Goal: Task Accomplishment & Management: Use online tool/utility

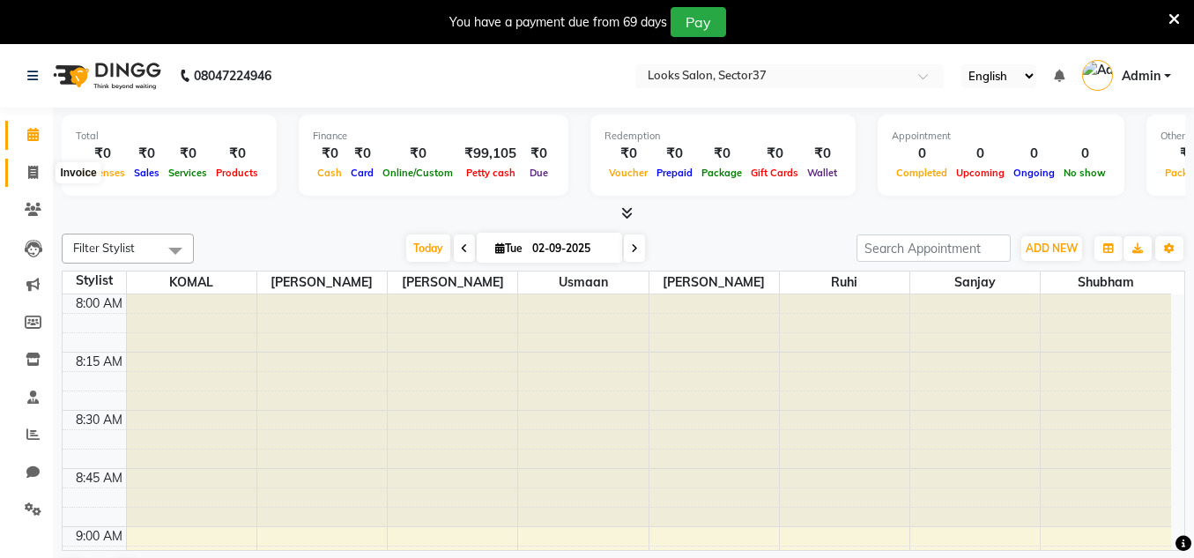
click at [28, 171] on icon at bounding box center [33, 172] width 10 height 13
select select "4350"
select select "service"
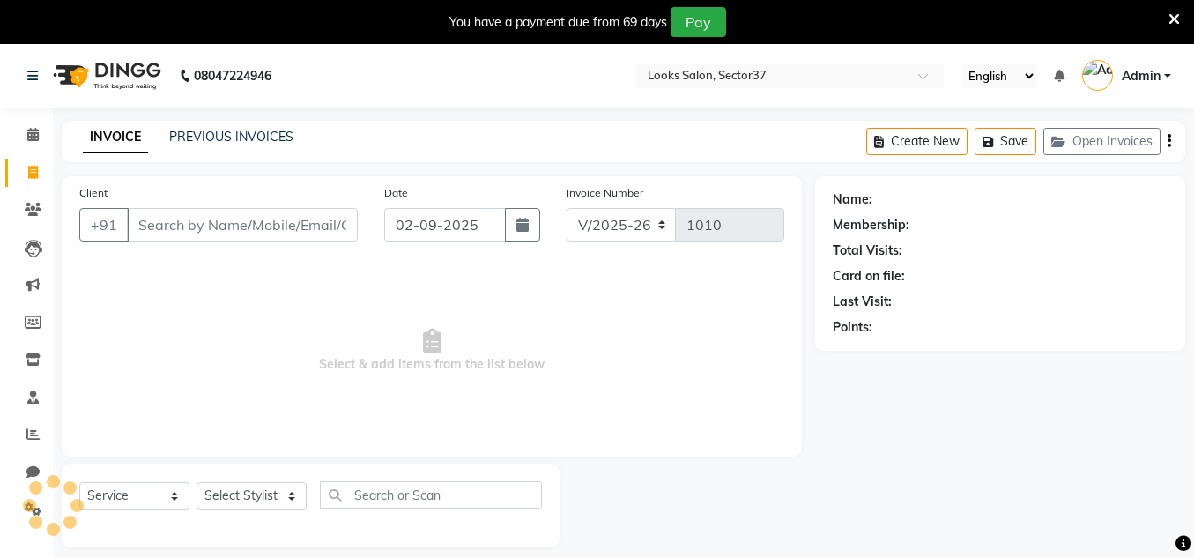
click at [209, 222] on input "Client" at bounding box center [242, 224] width 231 height 33
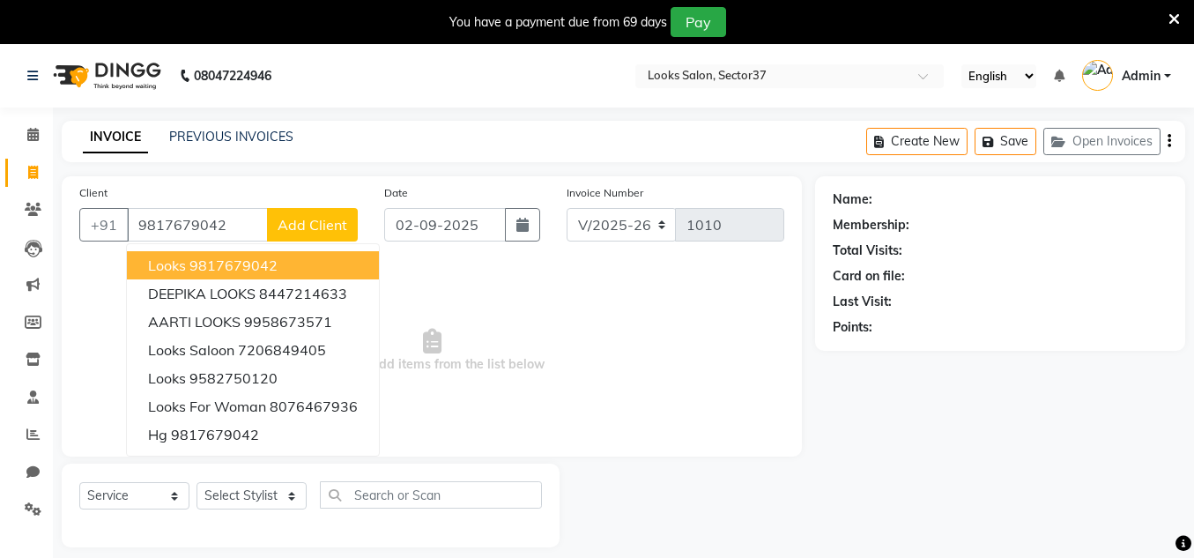
type input "9817679042"
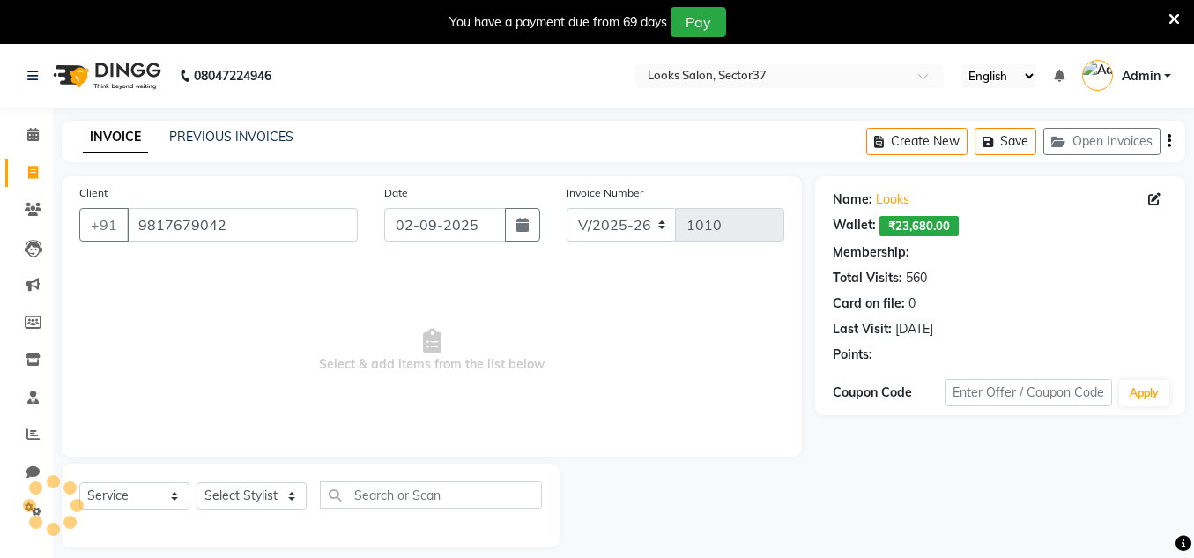
click at [247, 271] on span "Select & add items from the list below" at bounding box center [431, 351] width 705 height 176
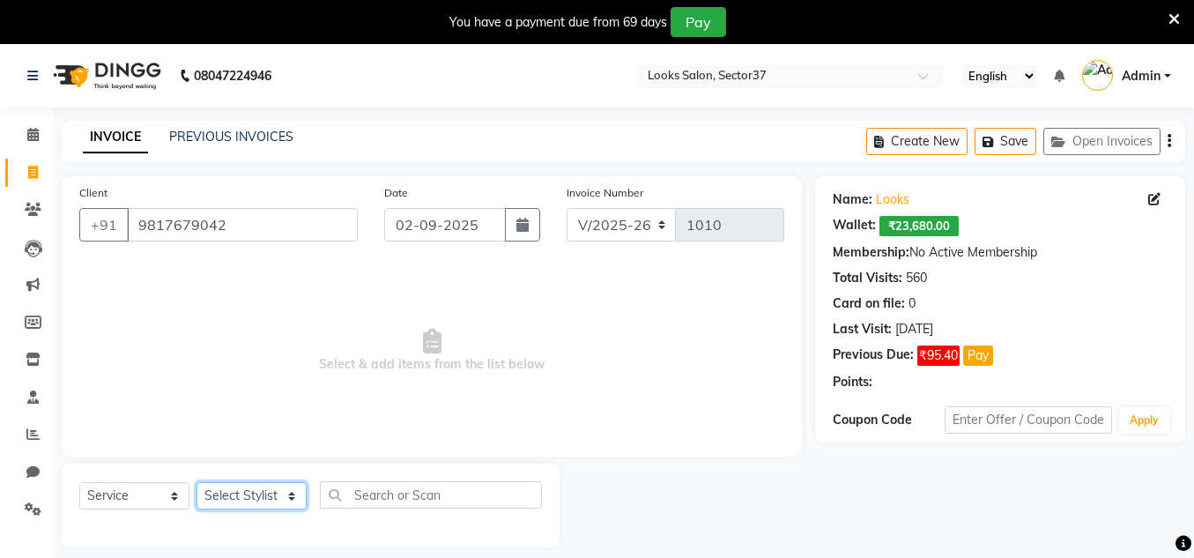
click at [249, 495] on select "Select Stylist [PERSON_NAME] [PERSON_NAME] [PERSON_NAME] [PERSON_NAME] [PERSON_…" at bounding box center [252, 495] width 110 height 27
select select "39911"
click at [197, 482] on select "Select Stylist [PERSON_NAME] [PERSON_NAME] [PERSON_NAME] [PERSON_NAME] [PERSON_…" at bounding box center [252, 495] width 110 height 27
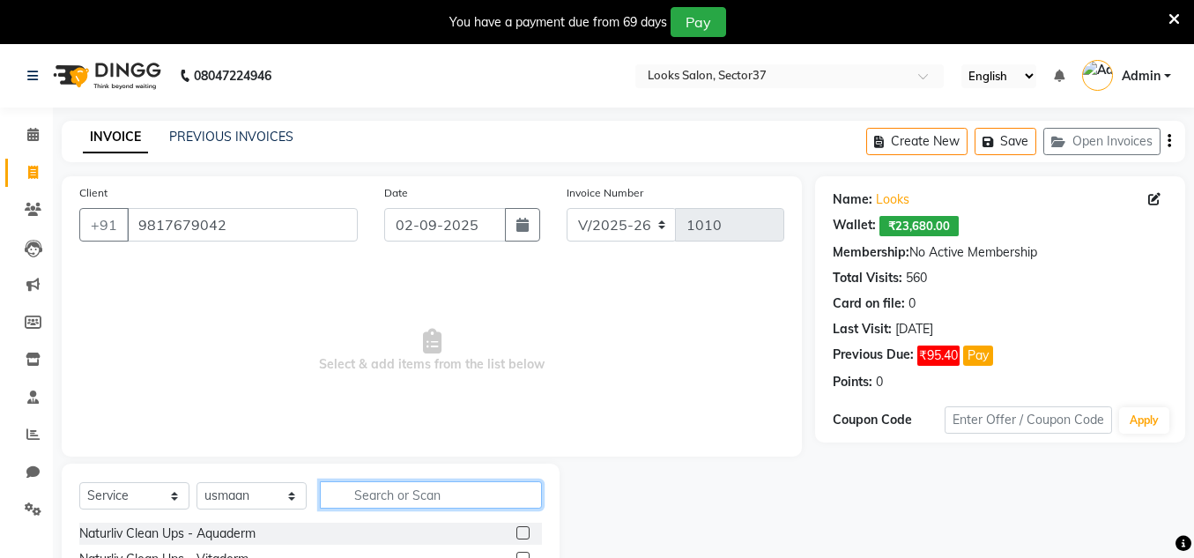
click at [368, 495] on input "text" at bounding box center [431, 494] width 222 height 27
click at [368, 502] on input "text" at bounding box center [431, 494] width 222 height 27
click at [398, 502] on input "hair cut" at bounding box center [418, 494] width 197 height 27
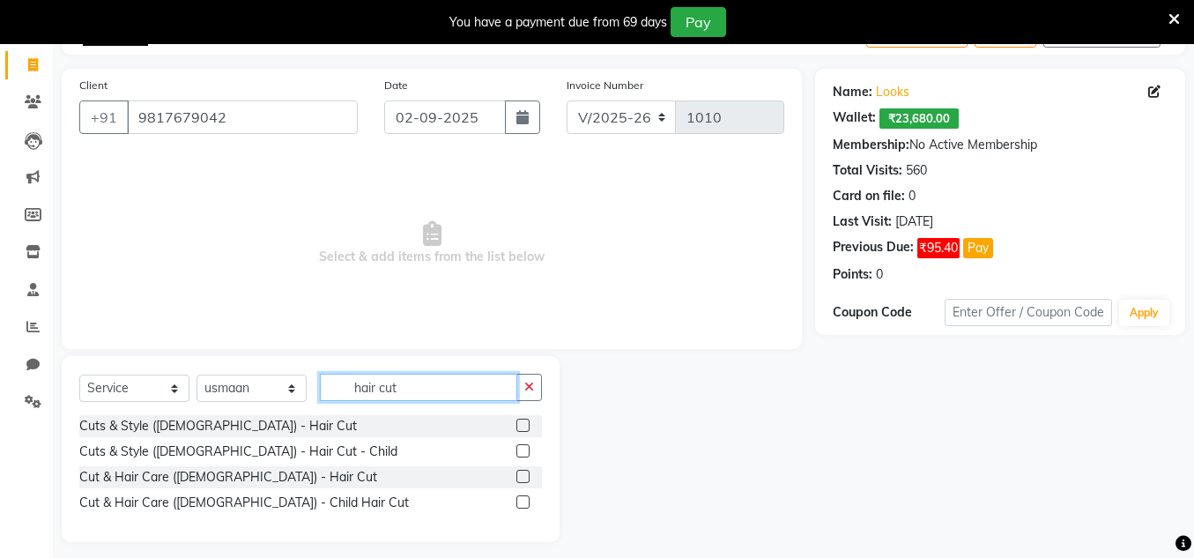
scroll to position [118, 0]
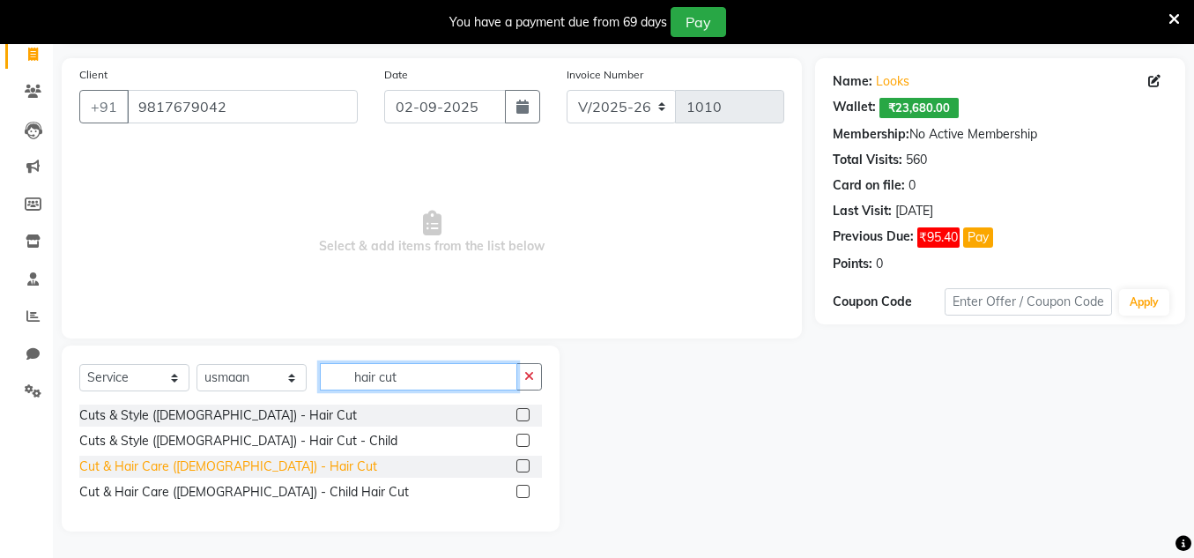
type input "hair cut"
click at [218, 468] on div "Cut & Hair Care ([DEMOGRAPHIC_DATA]) - Hair Cut" at bounding box center [228, 466] width 298 height 19
checkbox input "false"
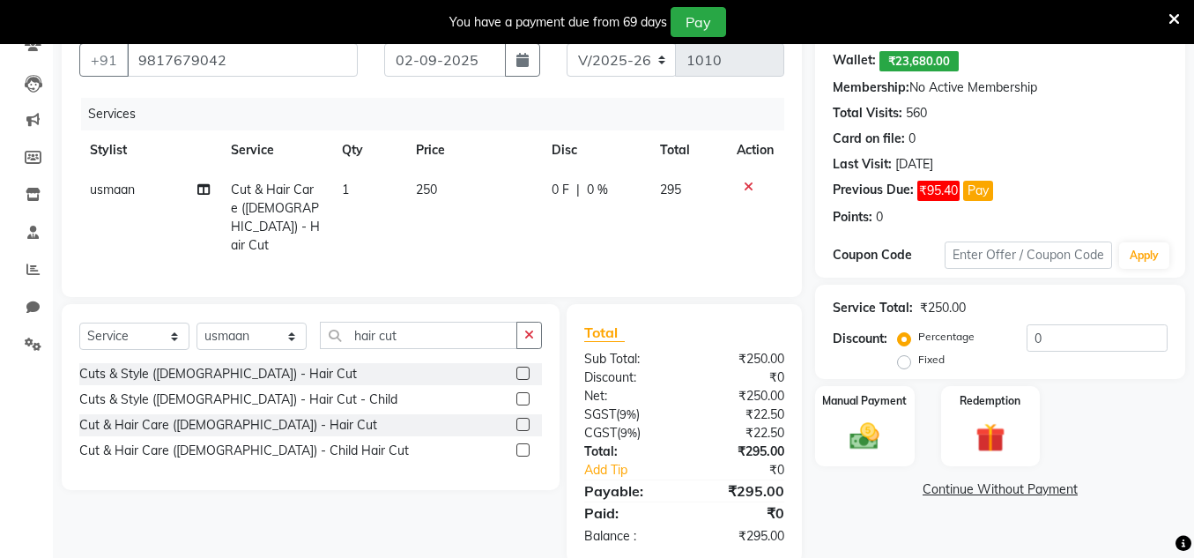
scroll to position [191, 0]
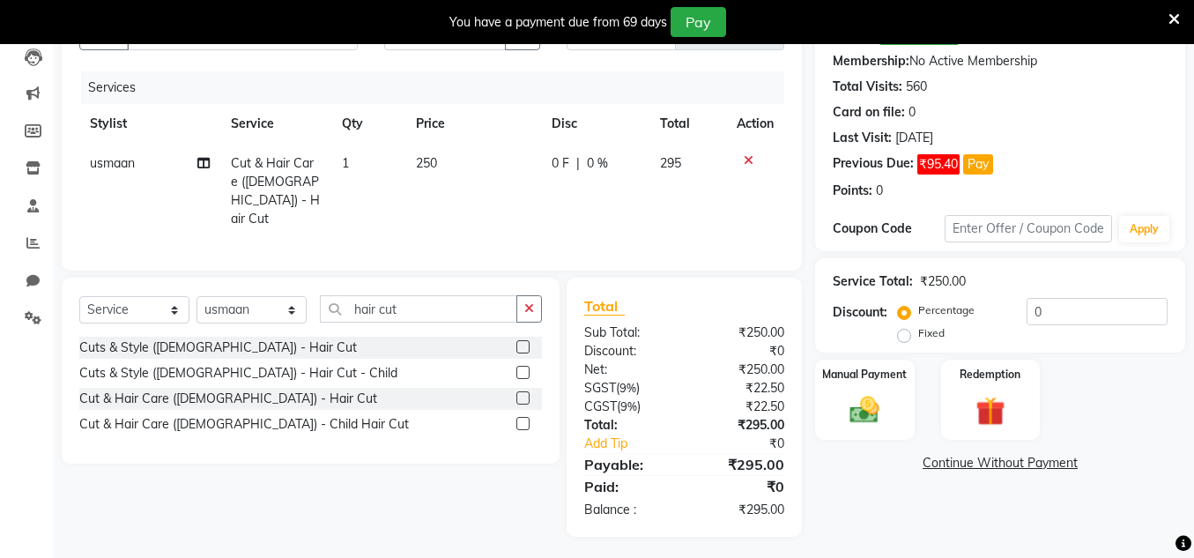
click at [441, 162] on td "250" at bounding box center [473, 191] width 137 height 95
select select "39911"
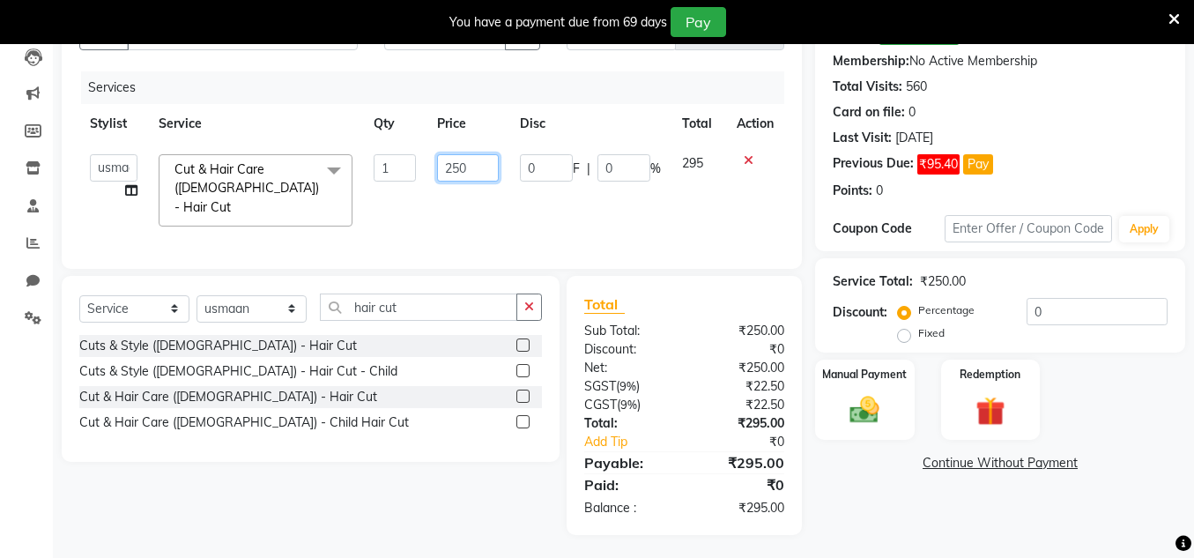
click at [472, 167] on input "250" at bounding box center [468, 167] width 62 height 27
type input "2"
type input "170"
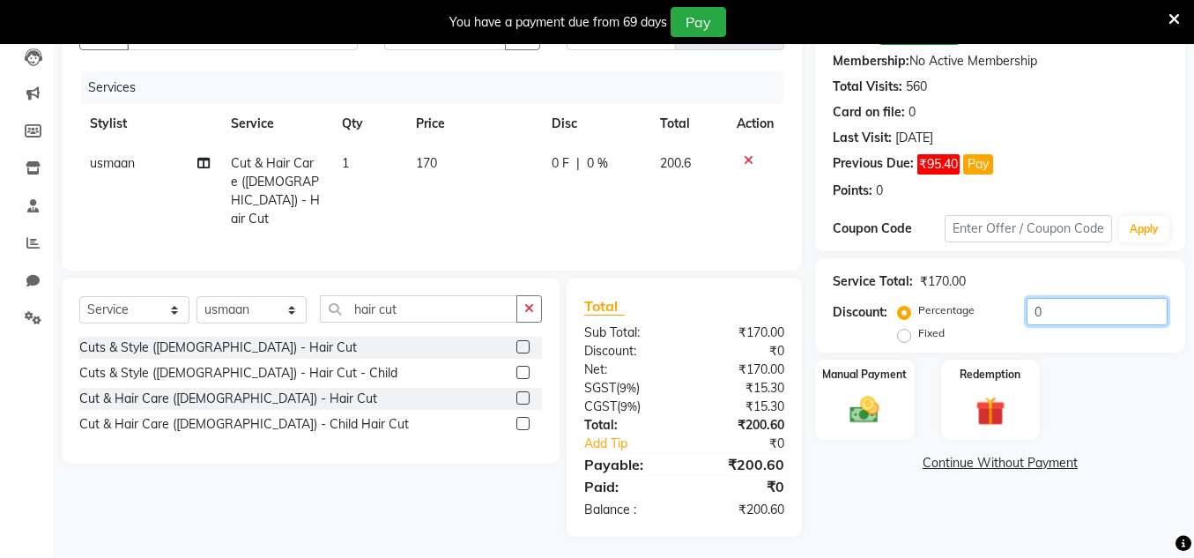
click at [1052, 313] on input "0" at bounding box center [1097, 311] width 141 height 27
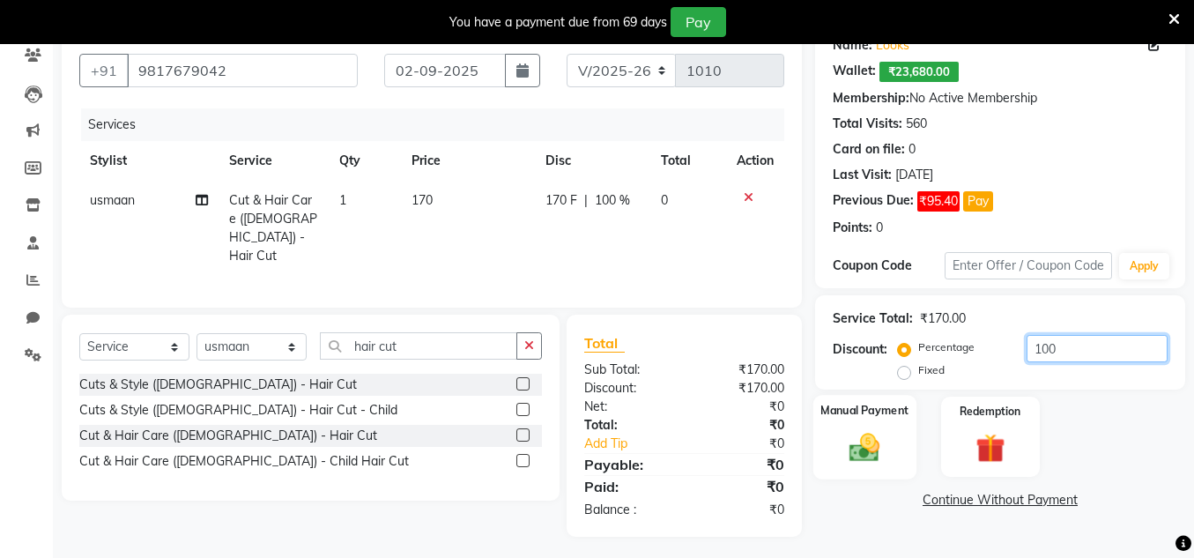
type input "100"
click at [862, 452] on img at bounding box center [865, 446] width 50 height 35
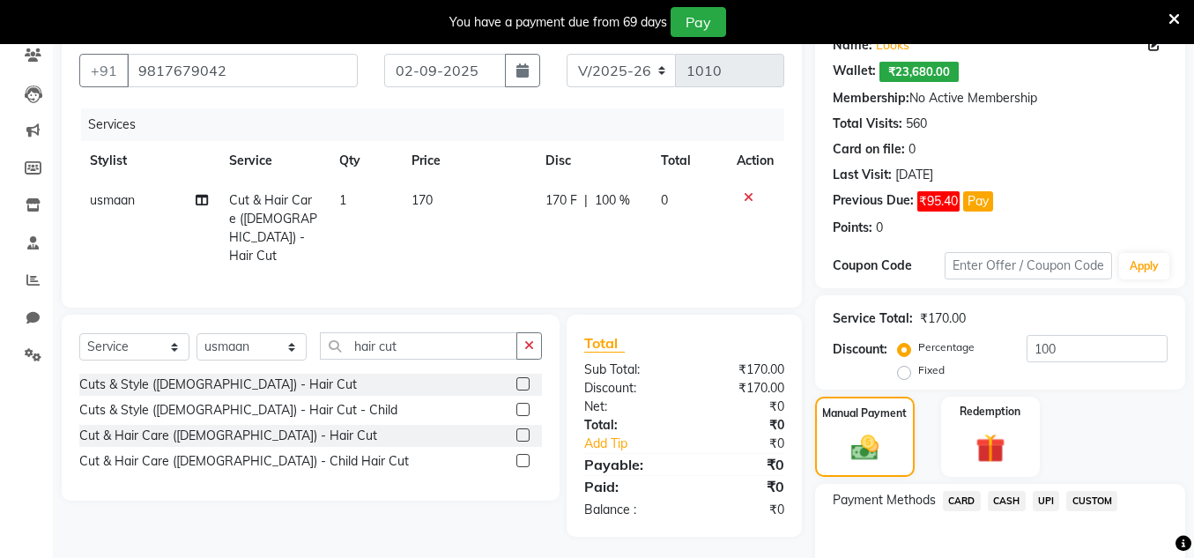
click at [1177, 20] on icon at bounding box center [1174, 19] width 11 height 16
